Goal: Information Seeking & Learning: Compare options

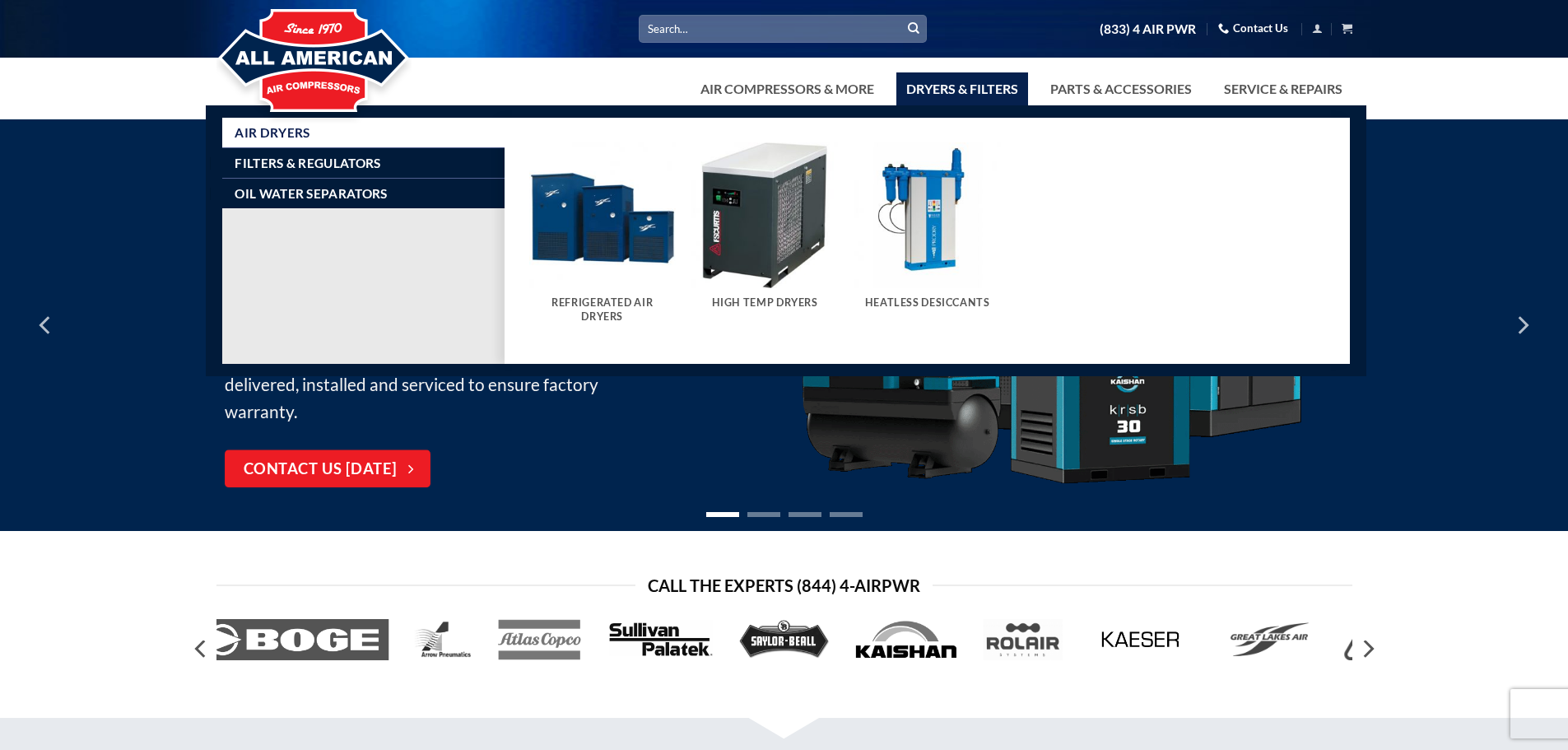
click at [774, 200] on img "Visit product category High Temp Dryers" at bounding box center [764, 216] width 147 height 147
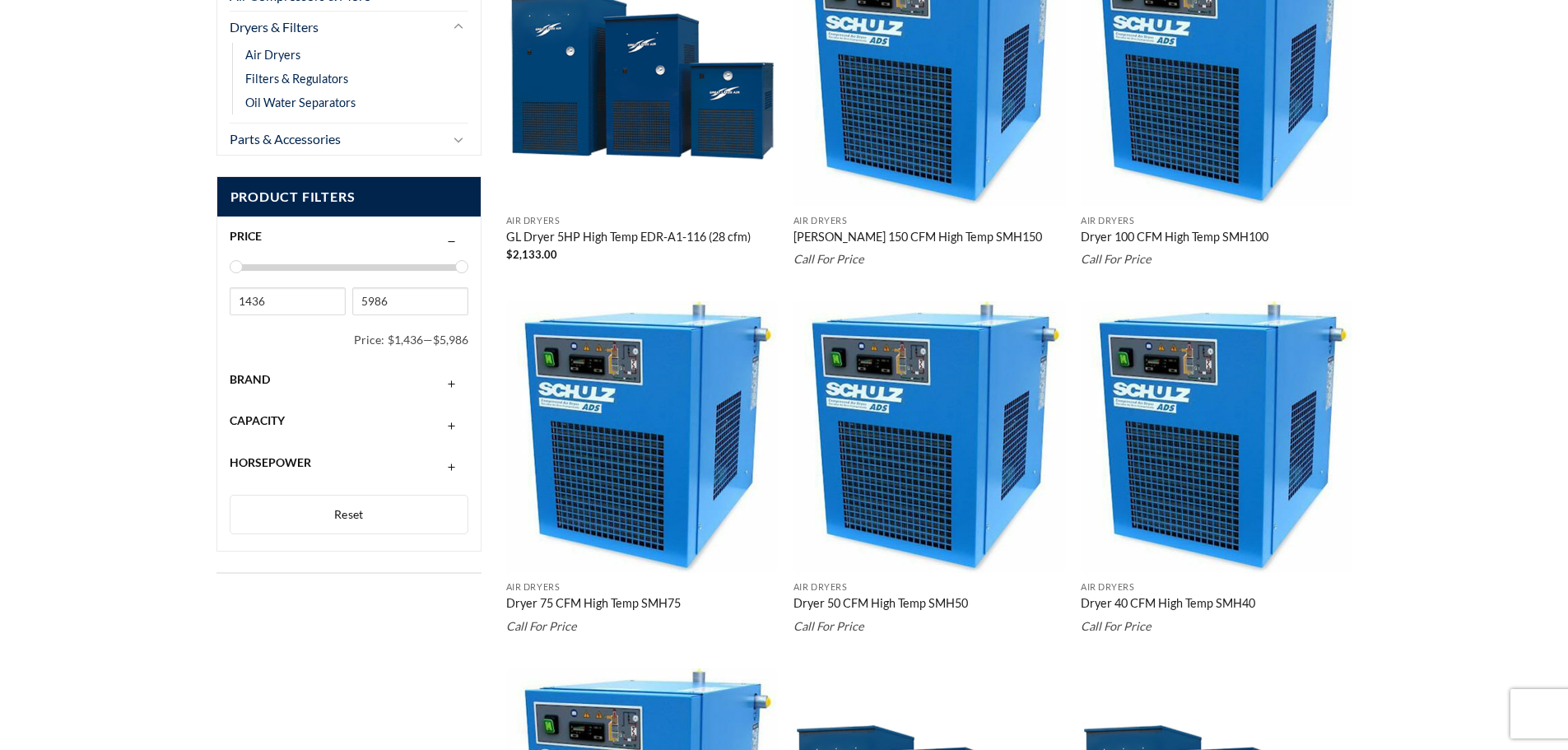
scroll to position [494, 0]
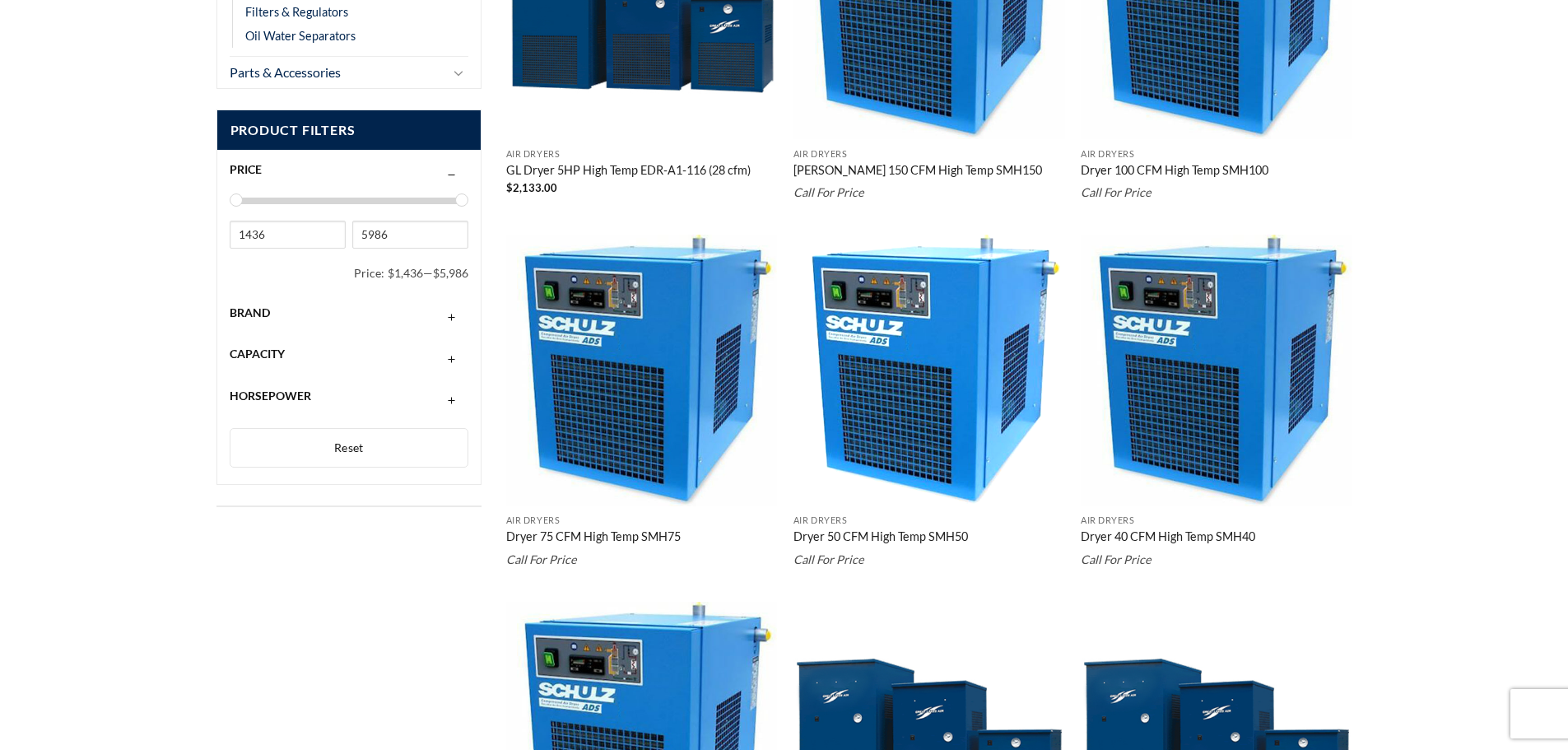
click at [927, 444] on img "Dryer 50 CFM High Temp SMH50" at bounding box center [929, 370] width 272 height 272
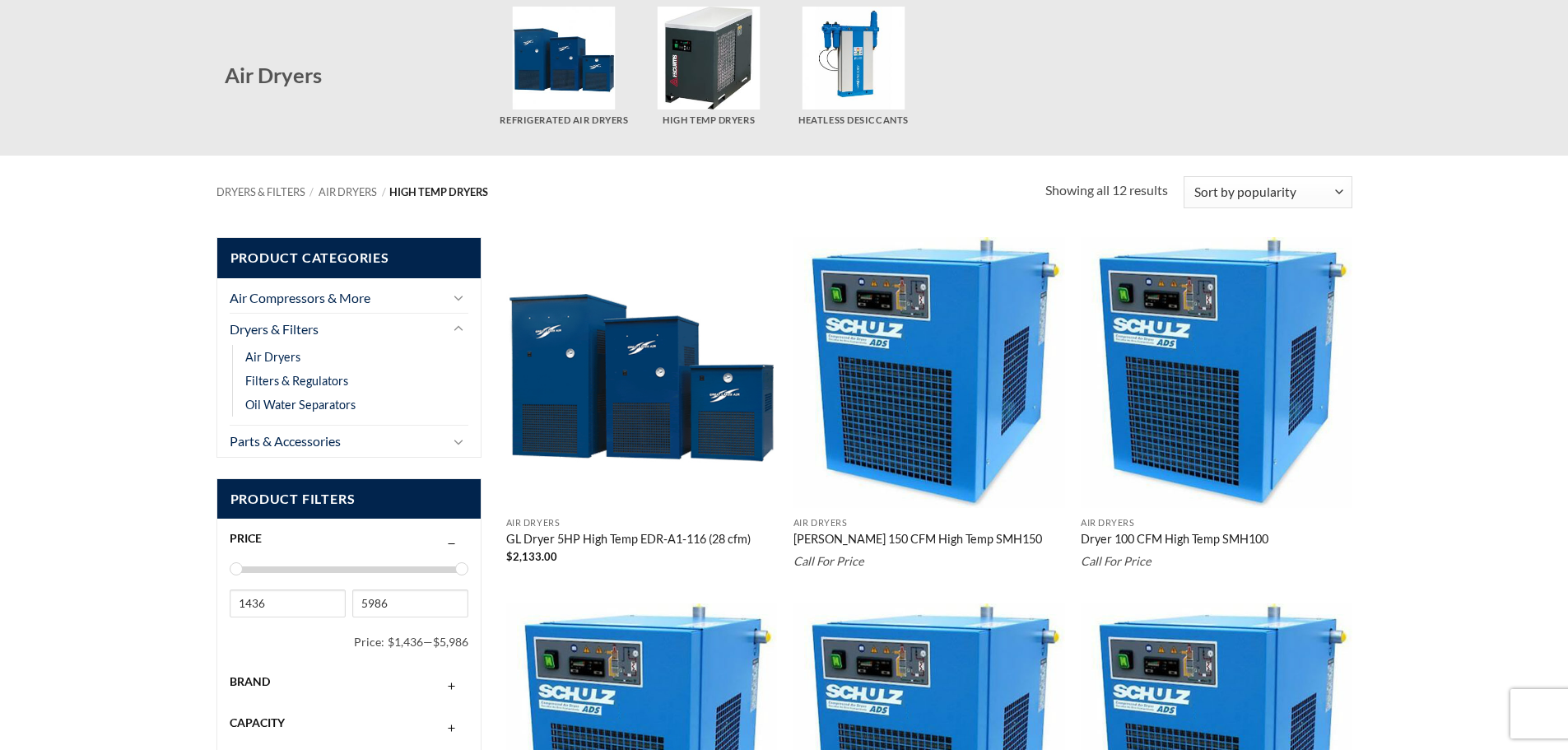
scroll to position [0, 0]
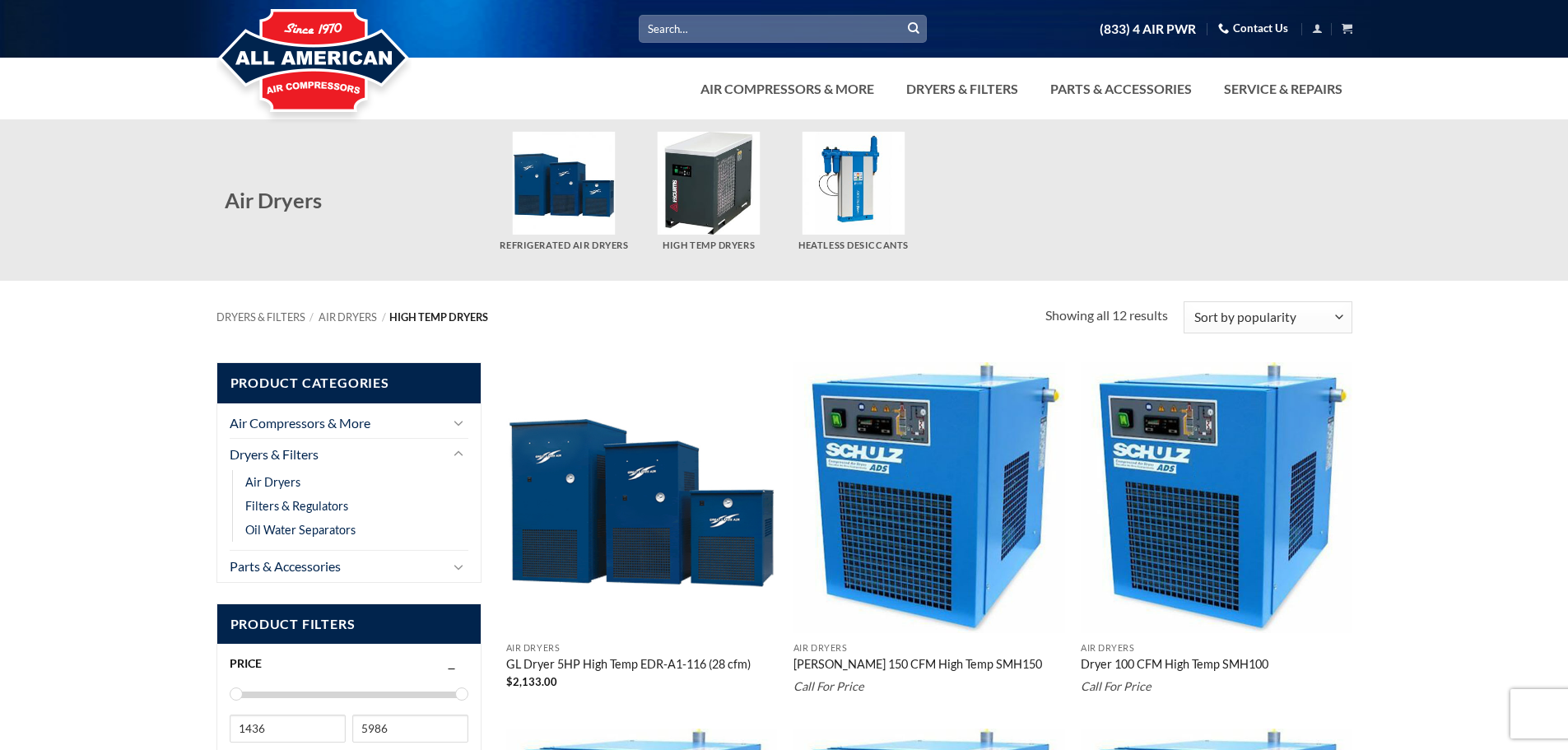
click at [303, 54] on img at bounding box center [314, 61] width 195 height 132
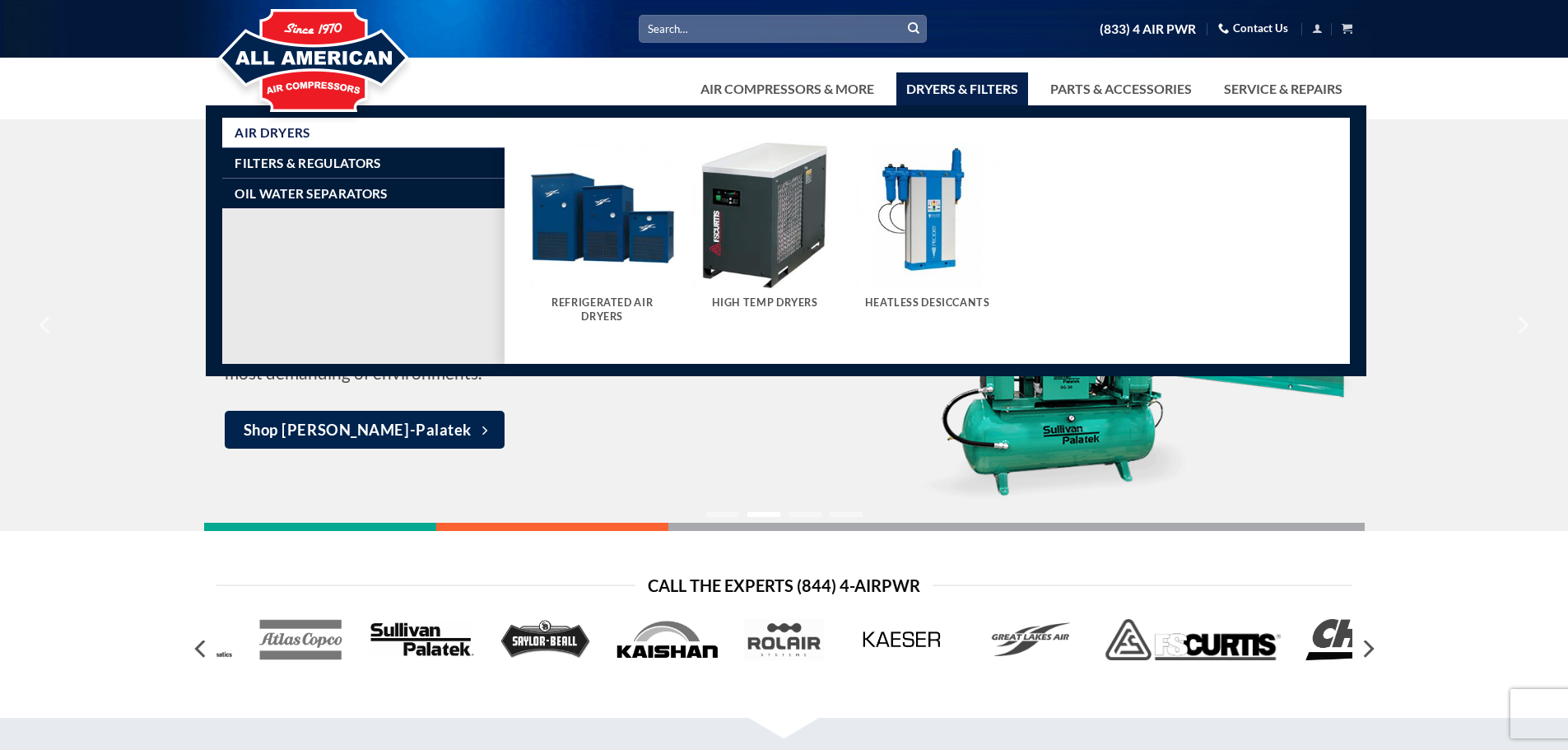
click at [936, 81] on link "Dryers & Filters" at bounding box center [962, 89] width 132 height 33
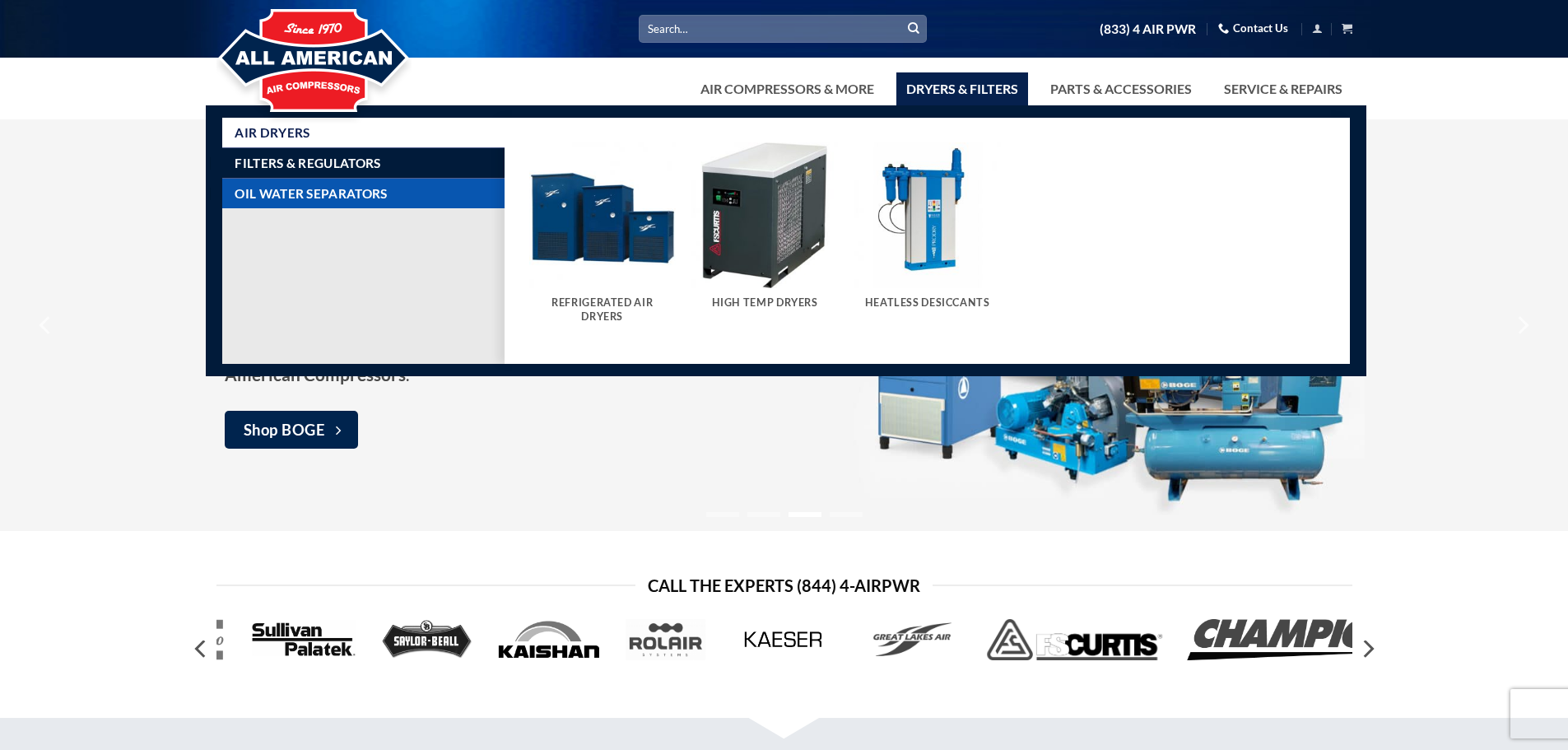
click at [315, 193] on span "Oil Water Separators" at bounding box center [310, 193] width 153 height 13
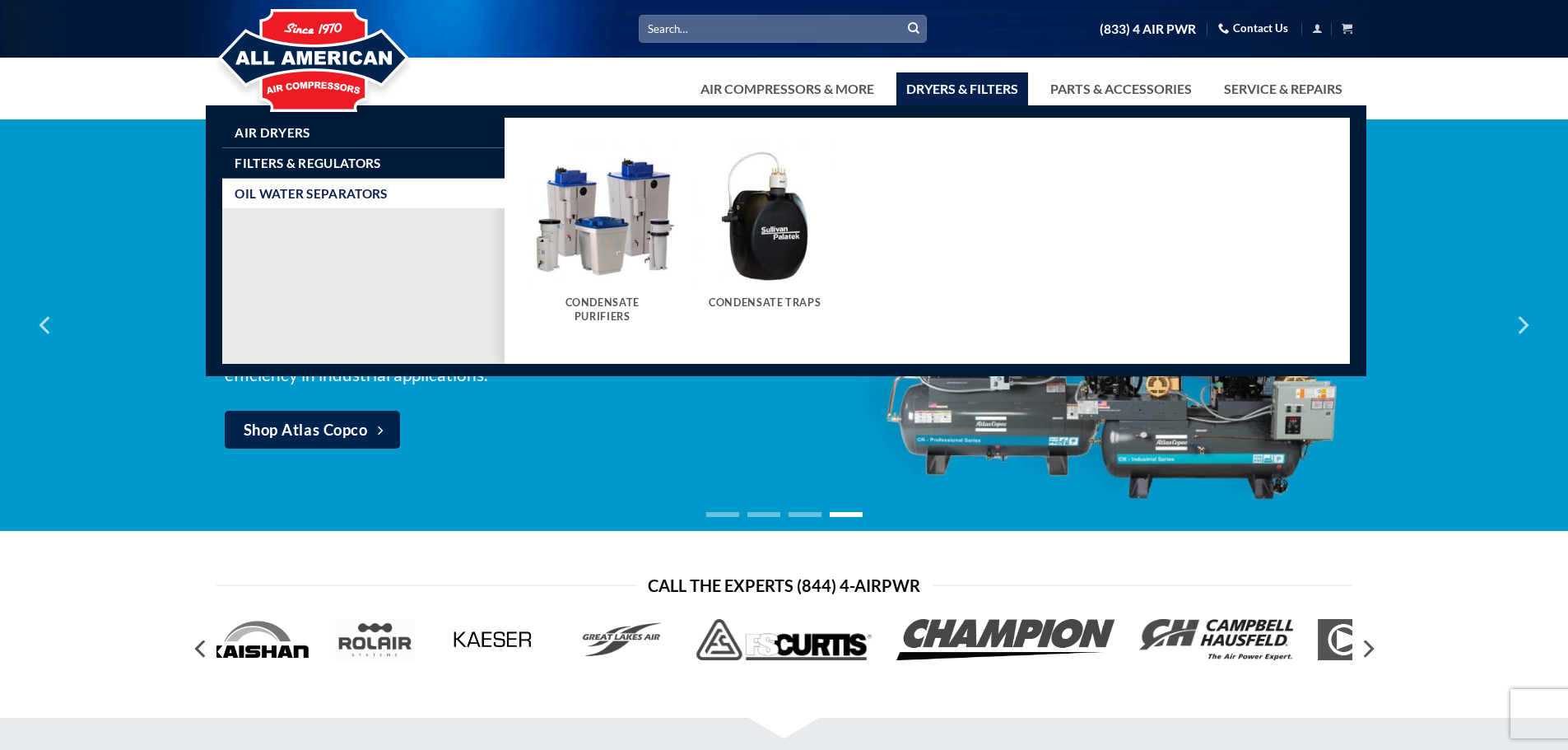
click at [762, 224] on img "Visit product category Condensate Traps" at bounding box center [764, 216] width 147 height 147
click at [574, 233] on img "Visit product category Condensate Purifiers" at bounding box center [603, 216] width 147 height 147
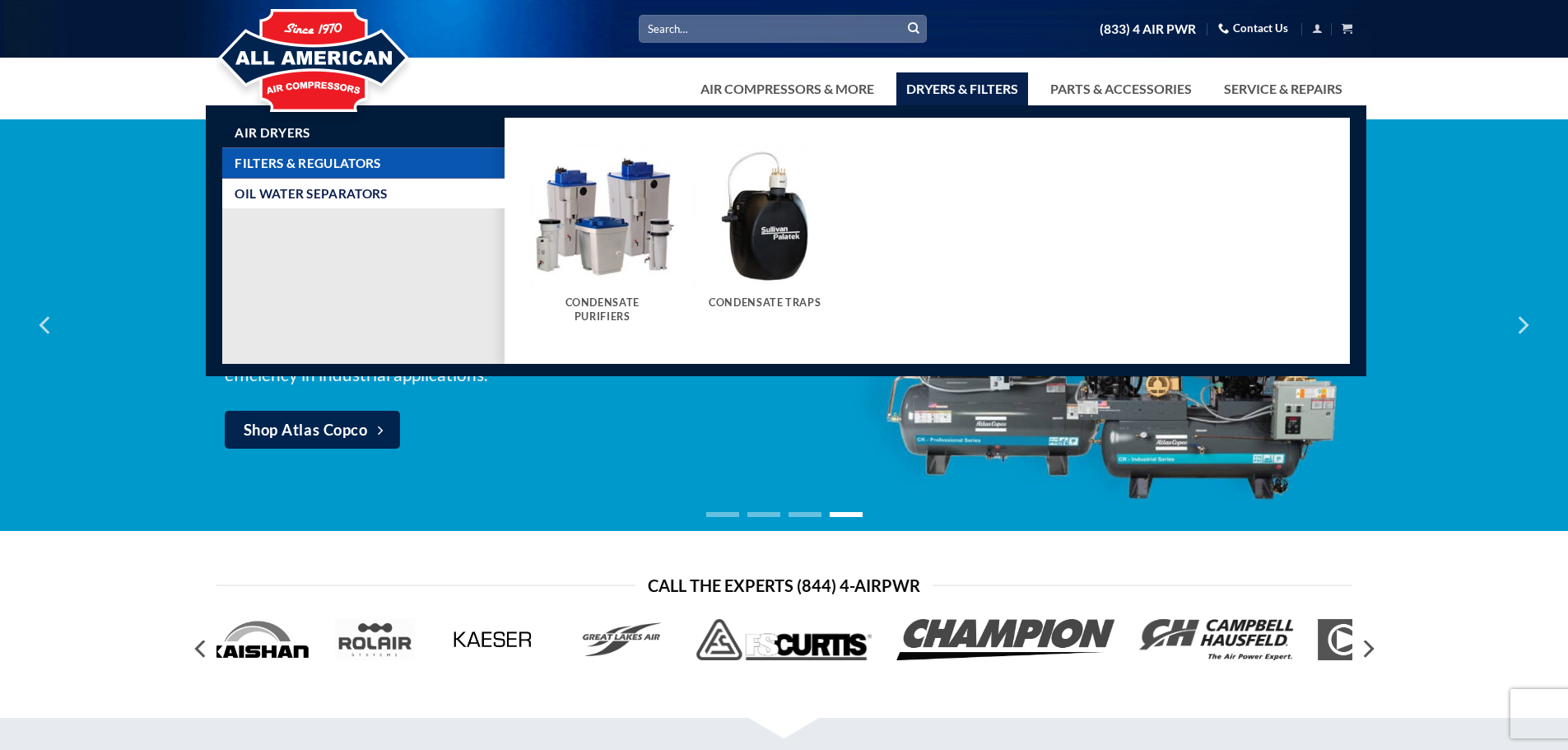
click at [309, 167] on span "Filters & Regulators" at bounding box center [307, 162] width 146 height 13
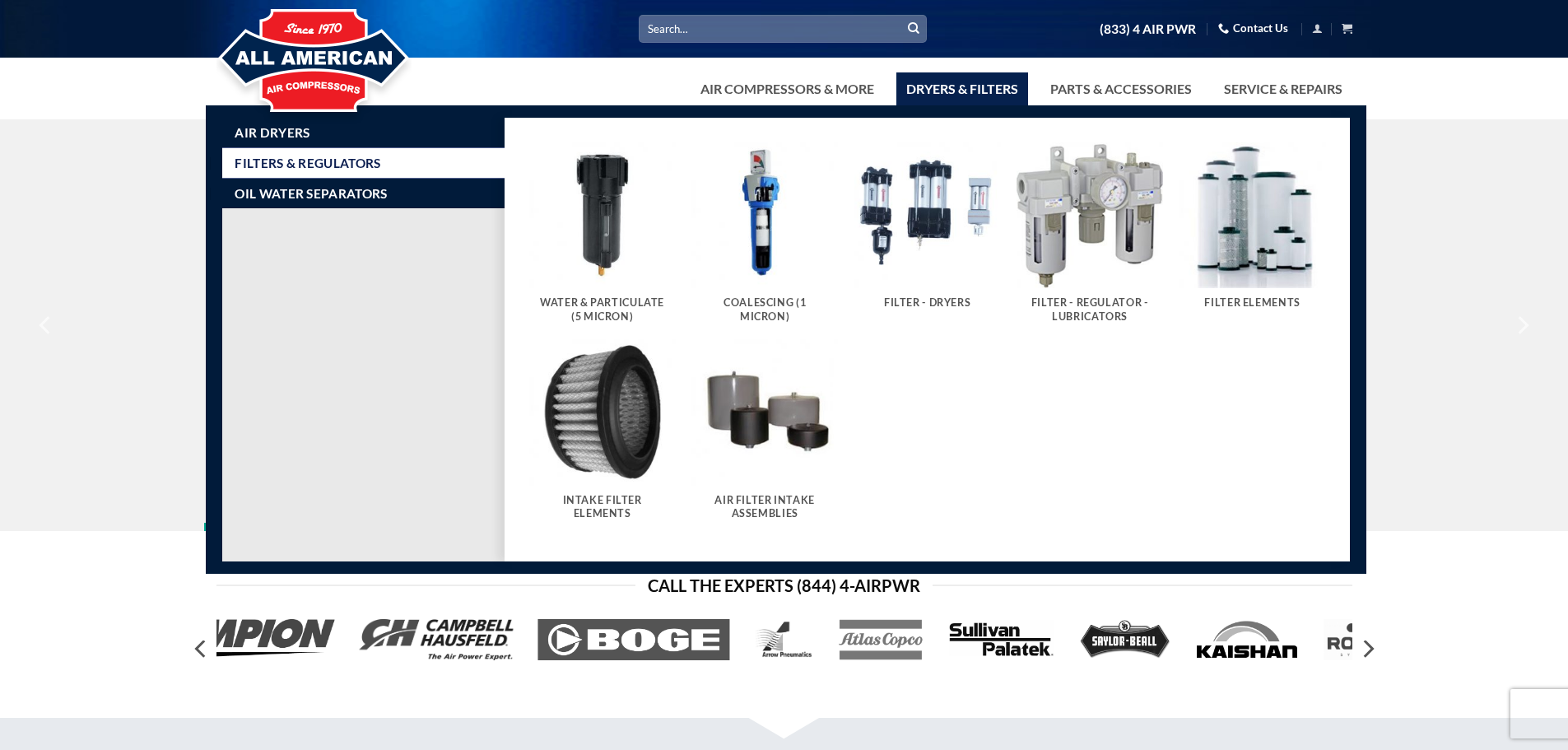
click at [614, 303] on h5 "Water & Particulate (5 Micron)" at bounding box center [602, 309] width 130 height 27
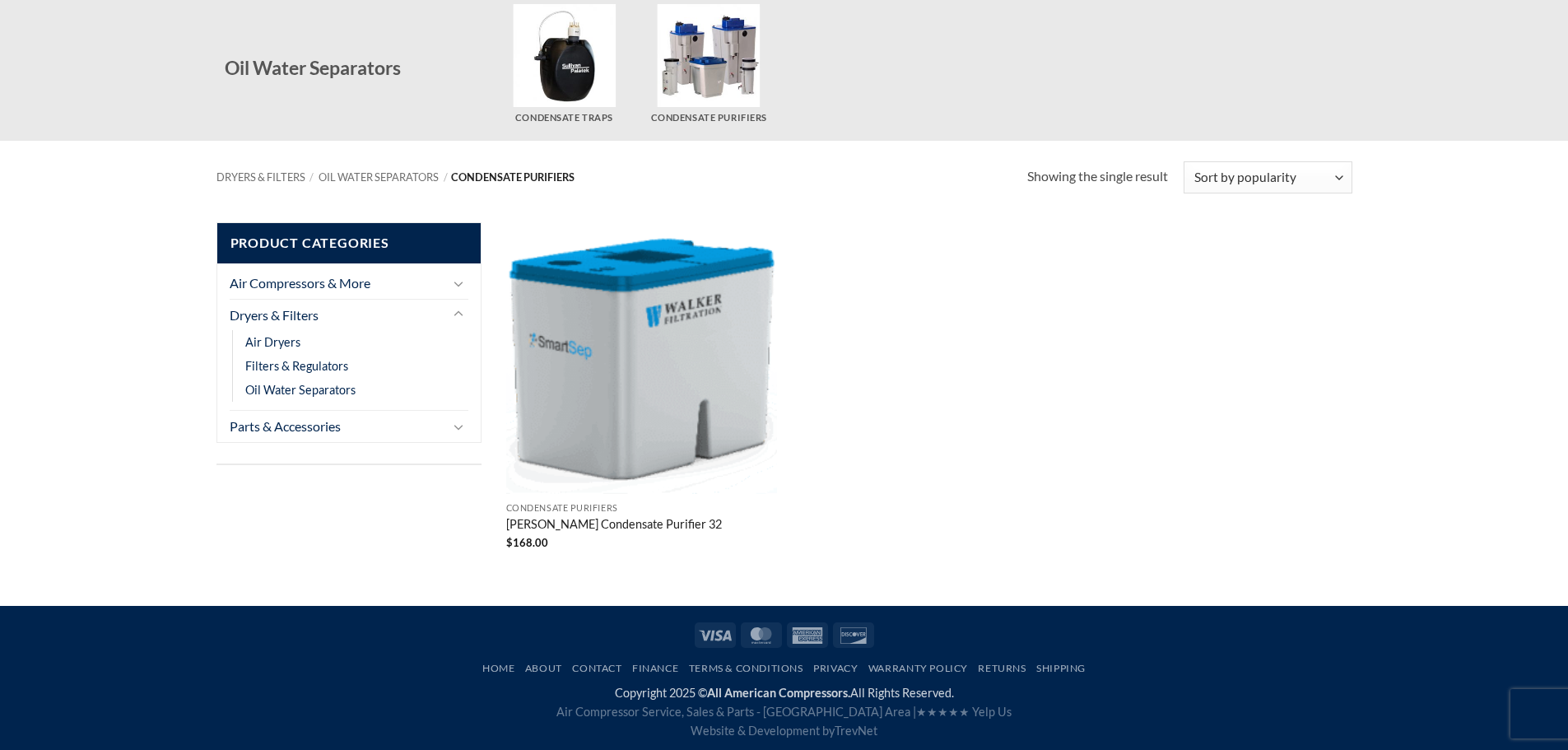
scroll to position [130, 0]
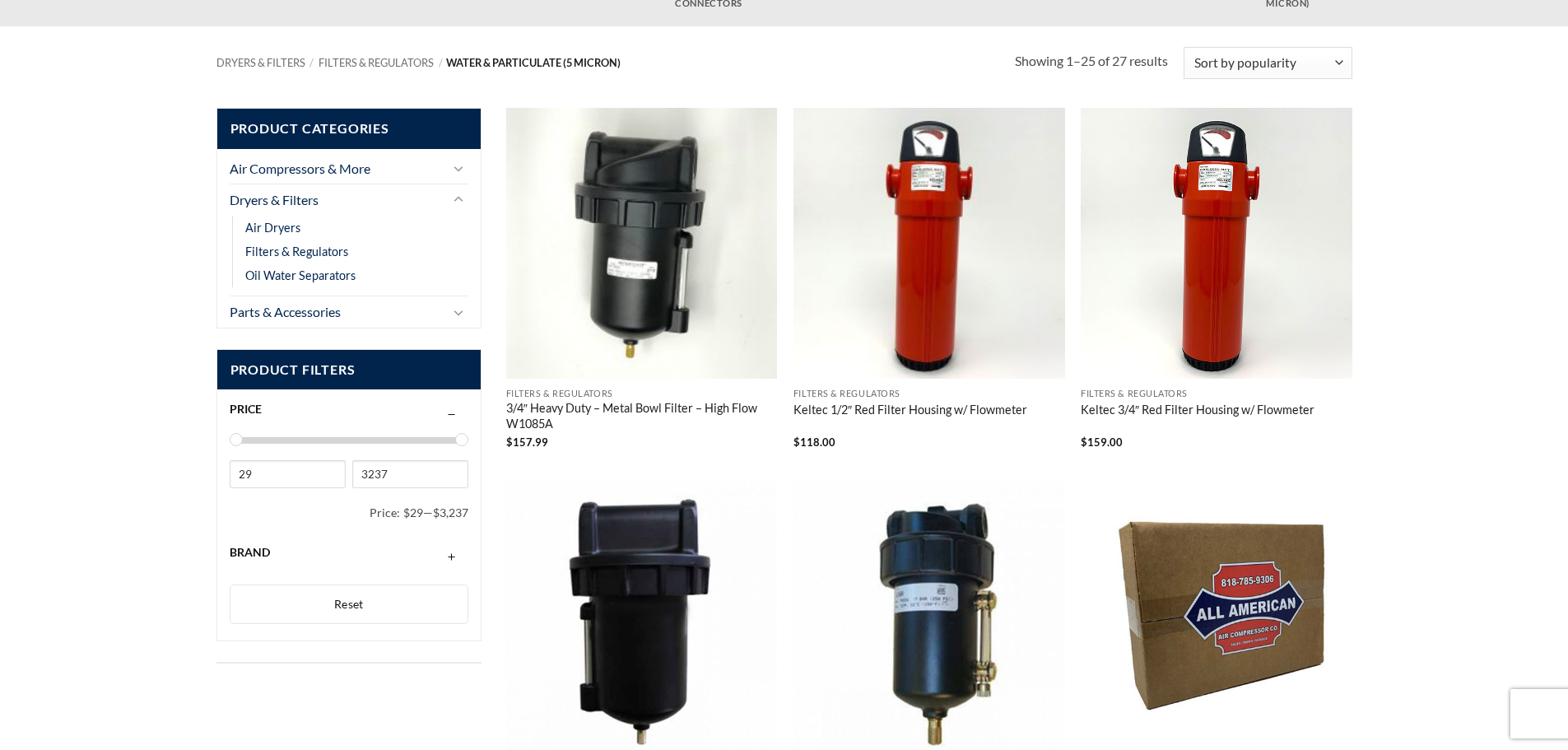
scroll to position [247, 0]
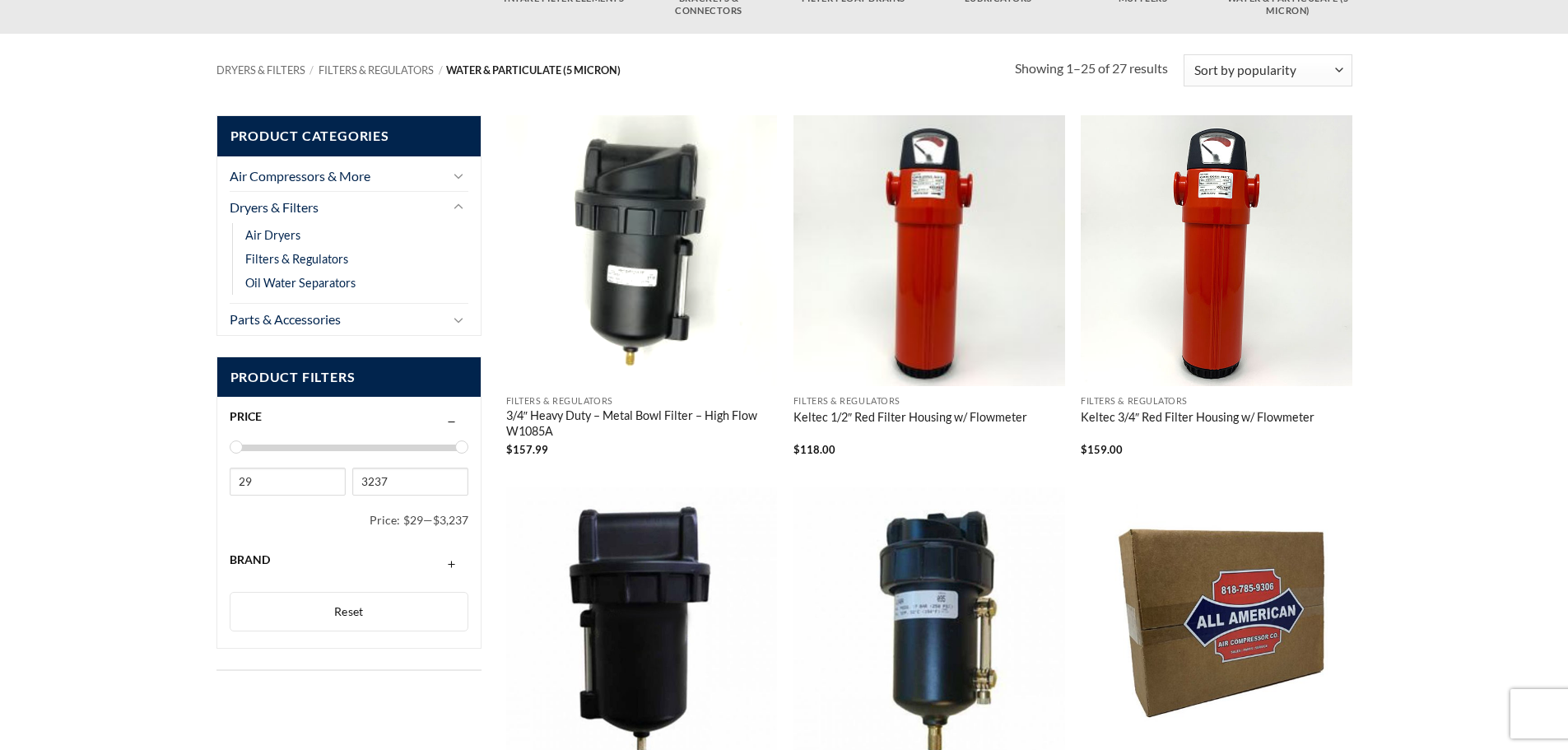
click at [620, 411] on link "3/4″ Heavy Duty – Metal Bowl Filter – High Flow W1085A" at bounding box center [642, 425] width 272 height 33
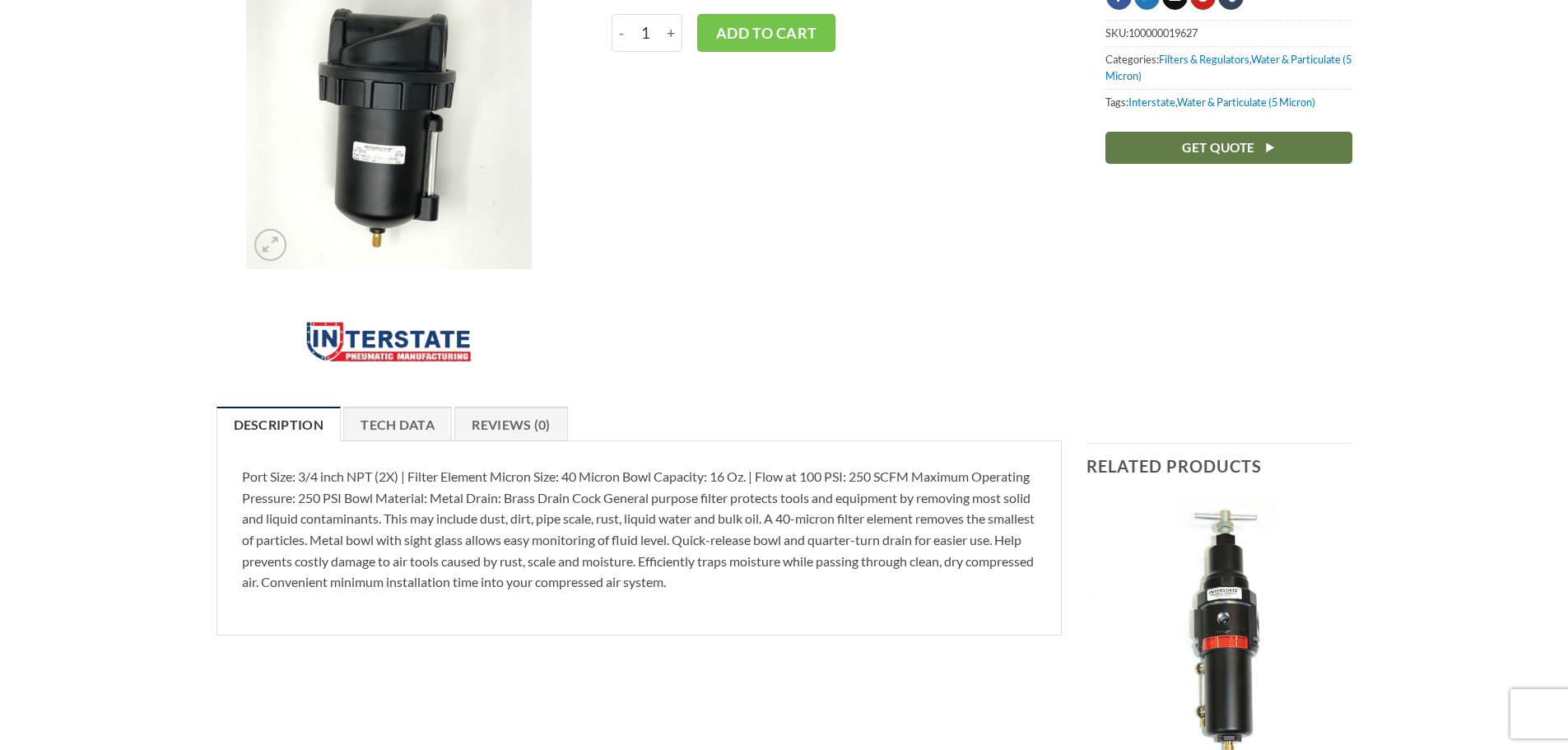
scroll to position [247, 0]
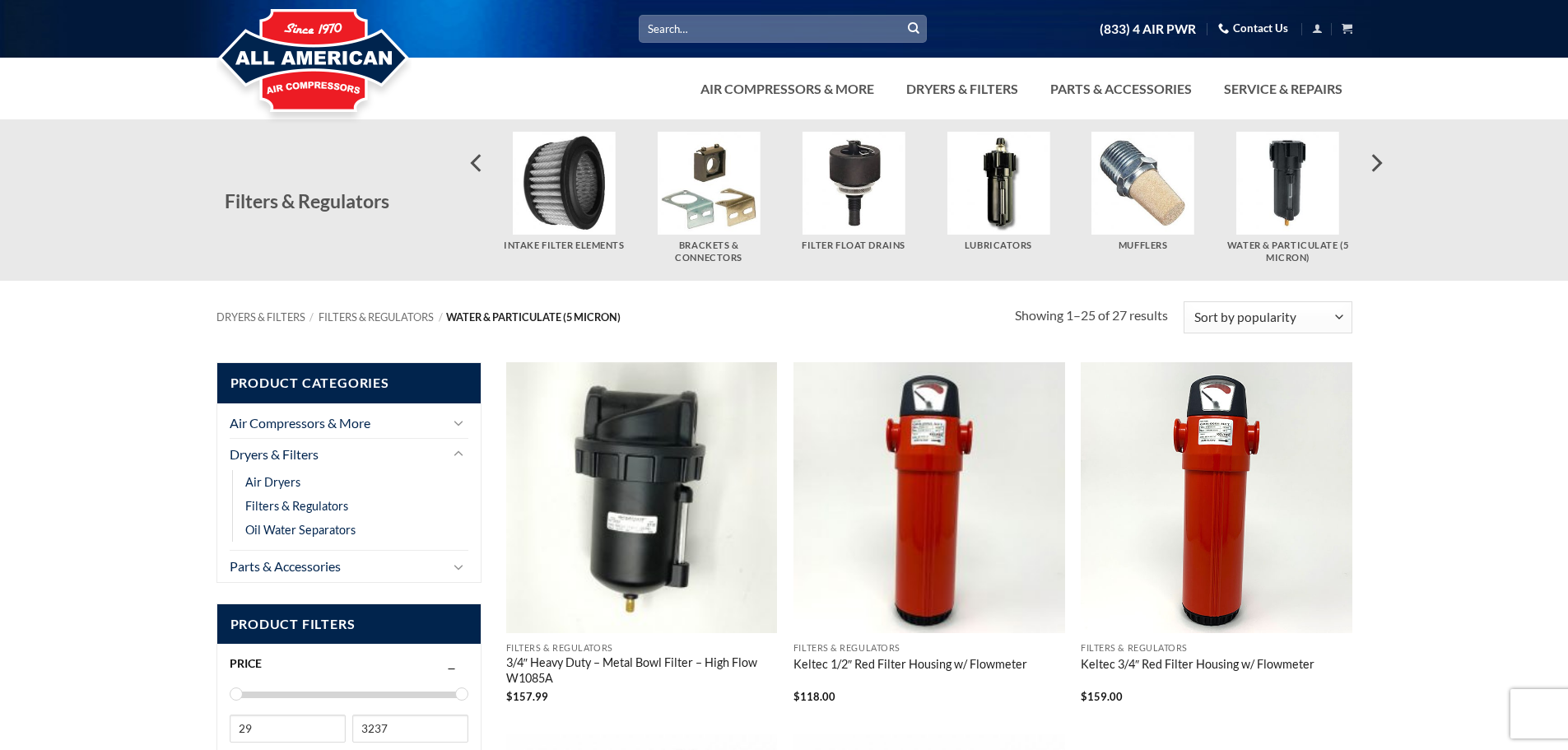
click at [1283, 203] on img "Visit product category Water & Particulate (5 Micron)" at bounding box center [1287, 183] width 103 height 103
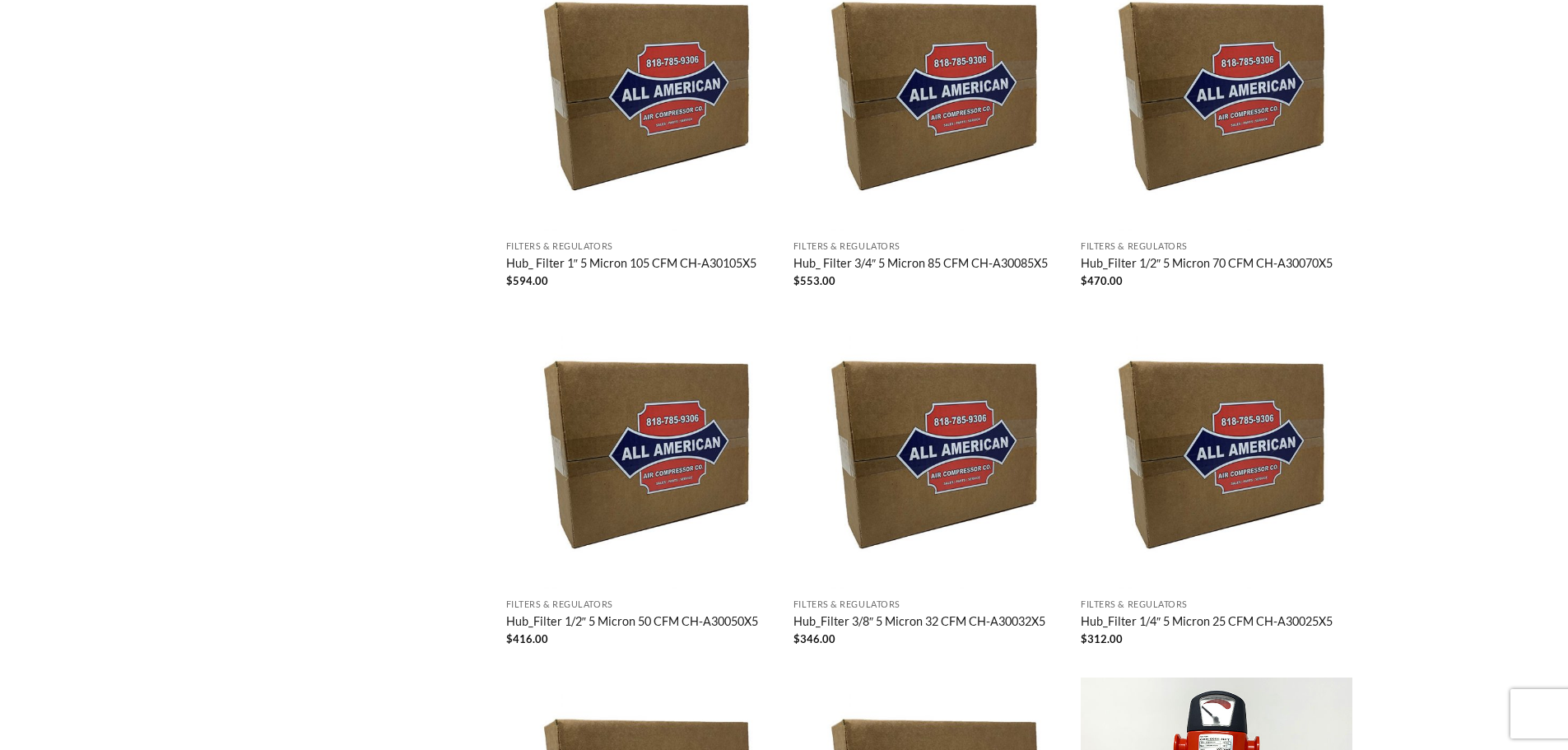
scroll to position [2223, 0]
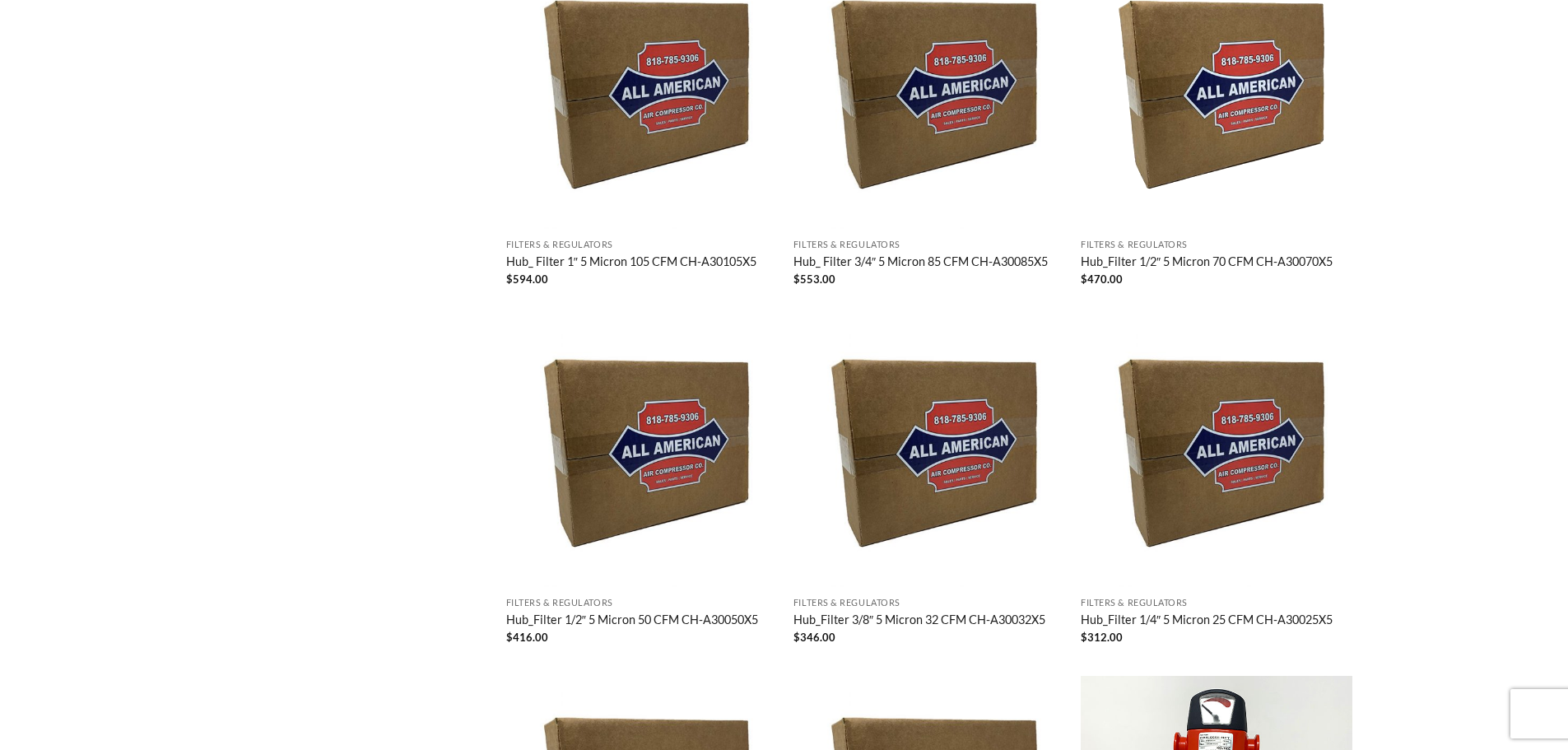
click at [1236, 258] on link "Hub_Filter 1/2″ 5 Micron 70 CFM CH-A30070X5" at bounding box center [1207, 263] width 252 height 18
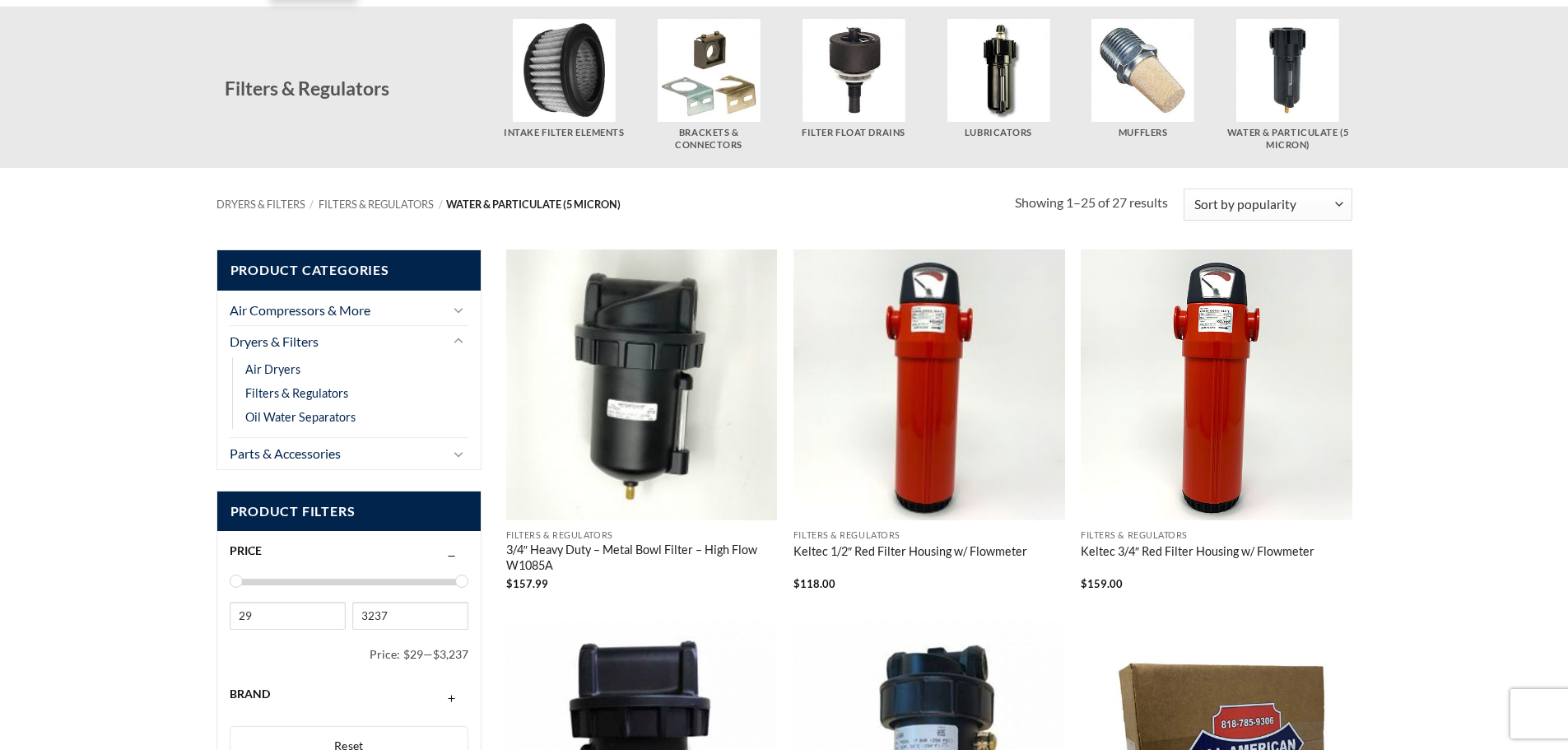
scroll to position [0, 0]
